Goal: Transaction & Acquisition: Book appointment/travel/reservation

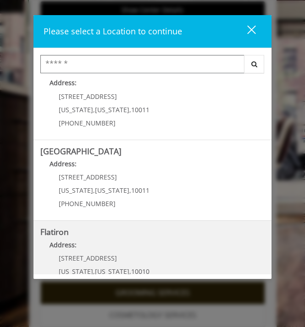
scroll to position [208, 0]
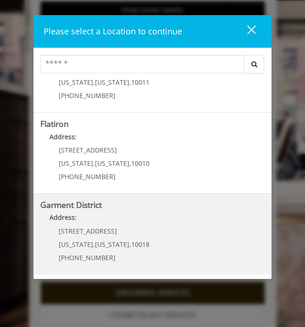
click at [143, 241] on div "1400 Broadway New York , New York , 10018 (212) 997-4247" at bounding box center [97, 248] width 114 height 40
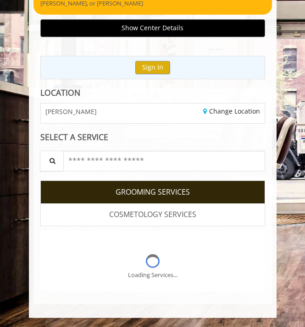
scroll to position [110, 0]
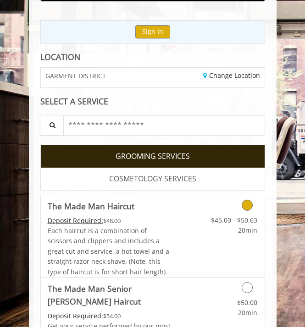
scroll to position [126, 0]
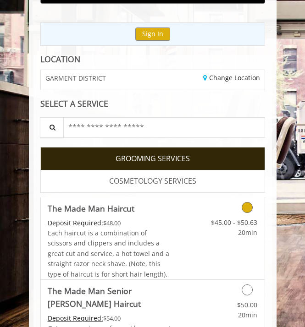
click at [208, 232] on div "$45.00 - $50.63 20min" at bounding box center [232, 225] width 63 height 25
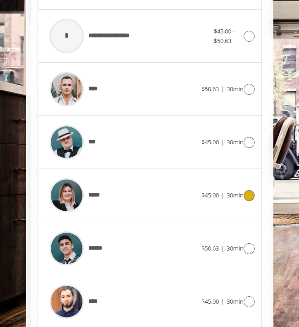
scroll to position [608, 0]
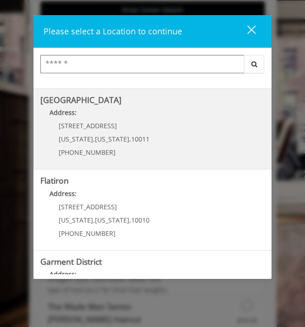
scroll to position [147, 0]
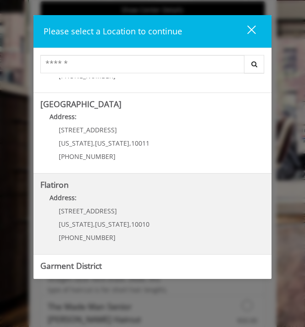
click at [149, 204] on "Address:" at bounding box center [152, 200] width 224 height 15
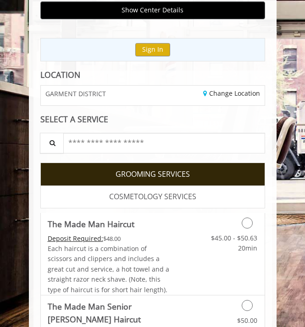
scroll to position [175, 0]
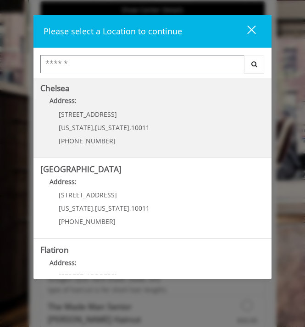
scroll to position [92, 0]
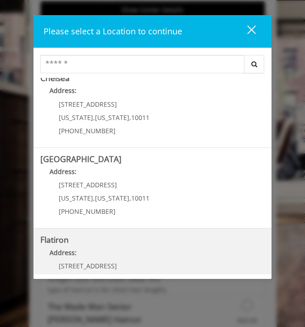
click at [146, 256] on "Address:" at bounding box center [152, 255] width 224 height 15
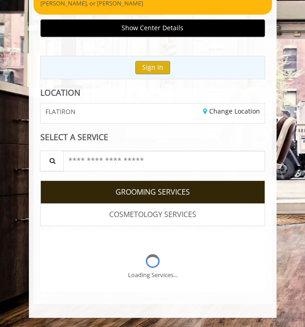
scroll to position [110, 0]
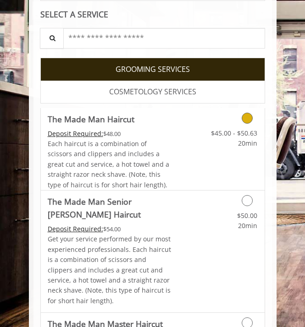
scroll to position [226, 0]
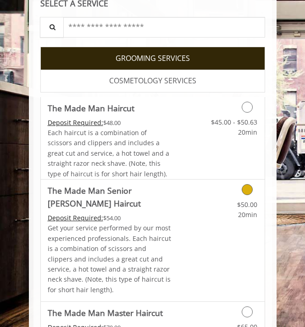
click at [181, 213] on link "Discounted Price" at bounding box center [189, 241] width 37 height 122
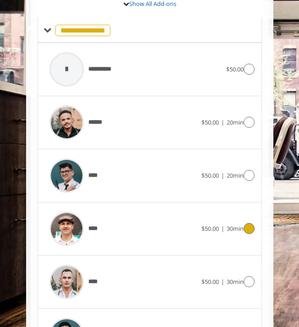
scroll to position [518, 0]
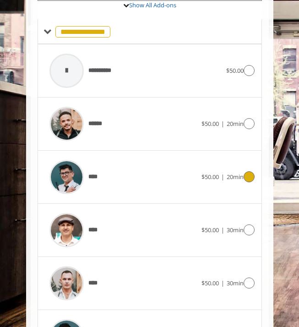
click at [93, 175] on span "****" at bounding box center [93, 177] width 11 height 10
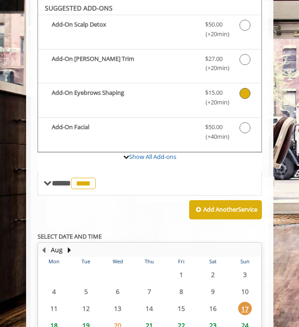
scroll to position [366, 0]
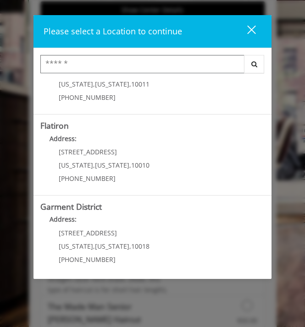
scroll to position [208, 0]
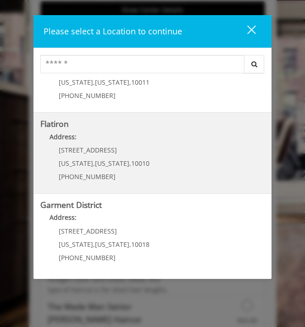
click at [132, 149] on p "10 E 23rd St" at bounding box center [104, 150] width 91 height 7
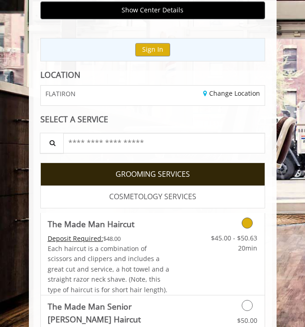
scroll to position [194, 0]
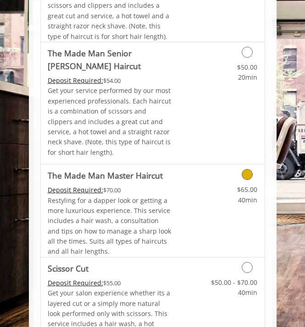
click at [137, 211] on span "Restyling for a dapper look or getting a more luxurious experience. This servic…" at bounding box center [109, 226] width 123 height 60
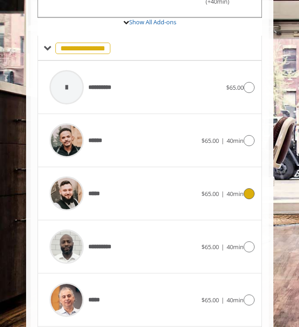
scroll to position [471, 0]
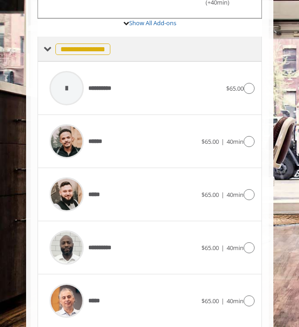
click at [48, 49] on span at bounding box center [48, 49] width 8 height 8
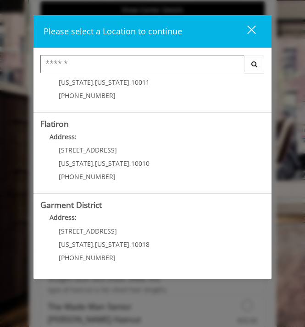
scroll to position [208, 0]
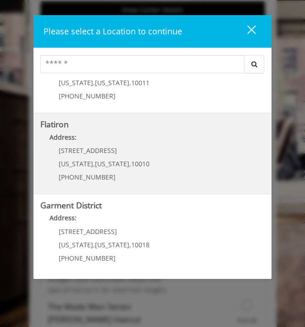
click at [152, 170] on "Flatiron Address: 10 E 23rd St New York , New York , 10010 (917) 475-1765" at bounding box center [152, 153] width 224 height 67
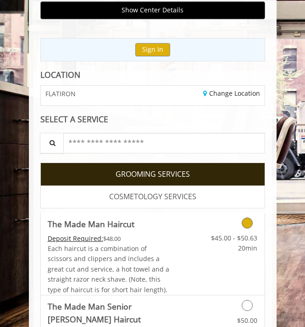
scroll to position [237, 0]
